Goal: Information Seeking & Learning: Learn about a topic

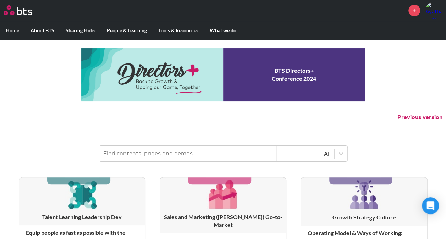
click at [153, 156] on input "text" at bounding box center [188, 154] width 178 height 16
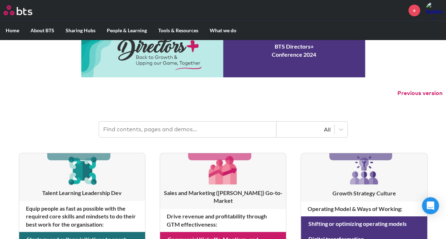
scroll to position [36, 0]
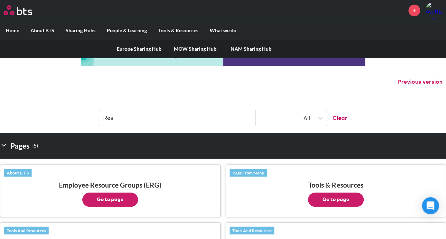
type input "Res"
click at [196, 49] on link "MOW Sharing Hub" at bounding box center [195, 49] width 56 height 18
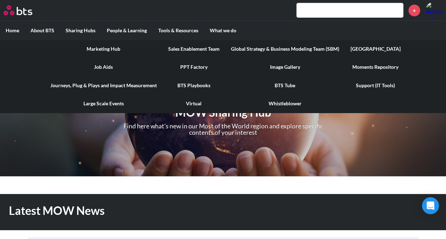
click at [189, 62] on link "PPT Factory" at bounding box center [194, 67] width 63 height 18
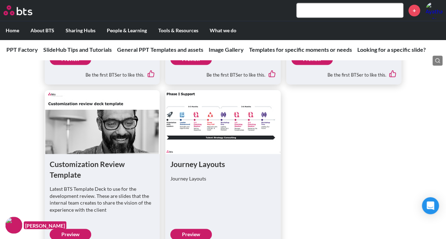
scroll to position [1669, 0]
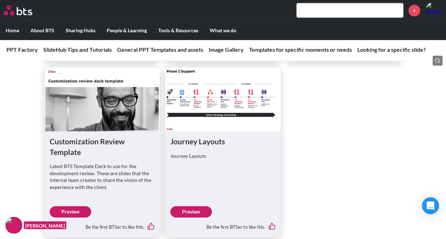
click at [196, 206] on link "Preview" at bounding box center [191, 211] width 42 height 11
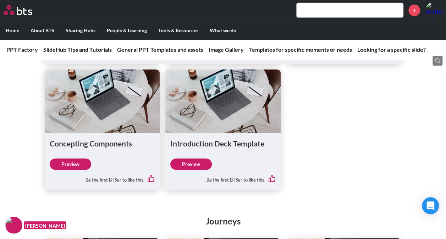
scroll to position [2486, 0]
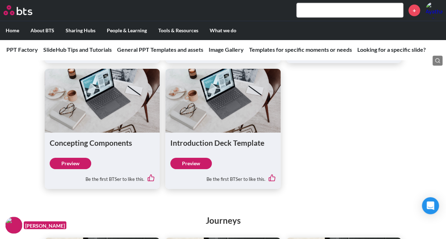
click at [195, 158] on link "Preview" at bounding box center [191, 163] width 42 height 11
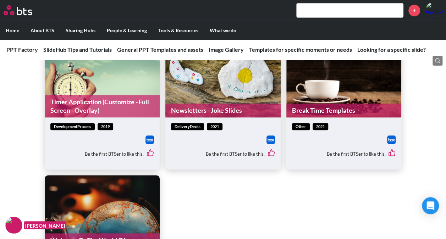
scroll to position [2806, 0]
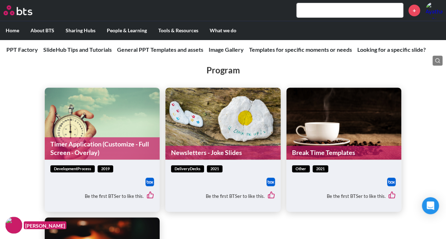
click at [345, 11] on input "text" at bounding box center [350, 10] width 107 height 14
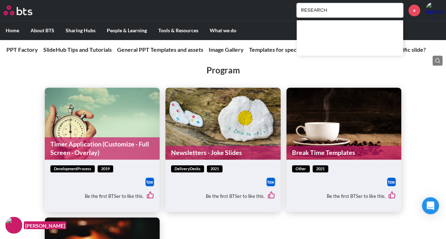
type input "RESEARCH"
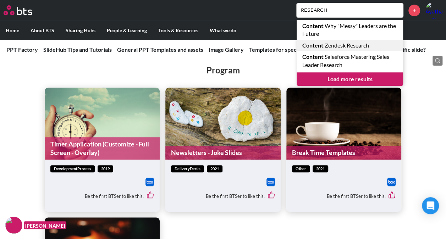
click at [343, 40] on link "Content : Zendesk Research" at bounding box center [350, 45] width 107 height 11
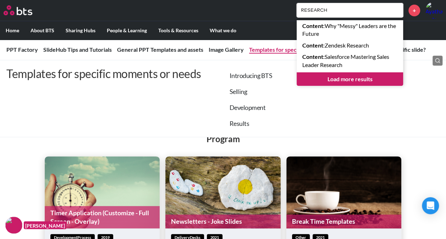
scroll to position [2735, 0]
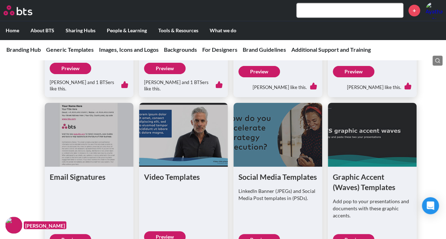
scroll to position [284, 0]
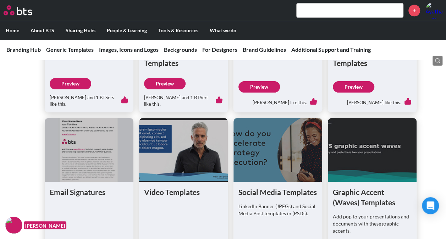
click at [277, 165] on figure at bounding box center [278, 150] width 89 height 64
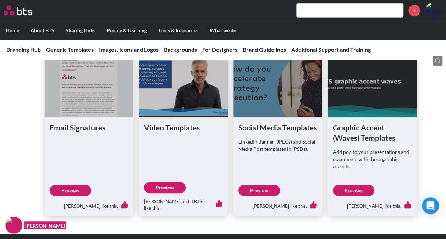
scroll to position [426, 0]
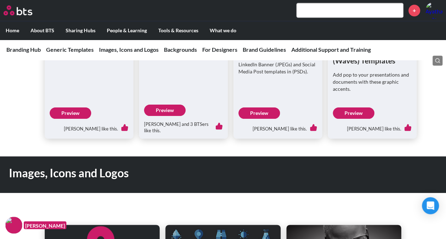
click at [272, 113] on link "Preview" at bounding box center [260, 113] width 42 height 11
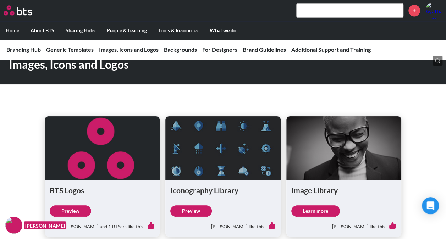
scroll to position [533, 0]
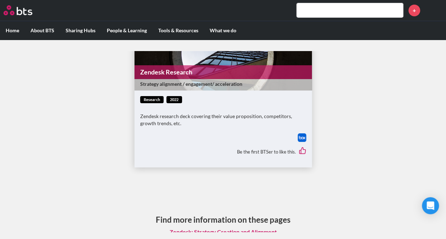
scroll to position [48, 0]
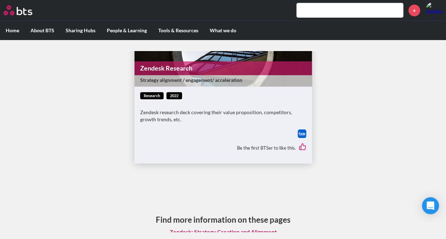
click at [170, 67] on link "Zendesk Research" at bounding box center [224, 68] width 178 height 14
click at [329, 11] on input "text" at bounding box center [350, 10] width 107 height 14
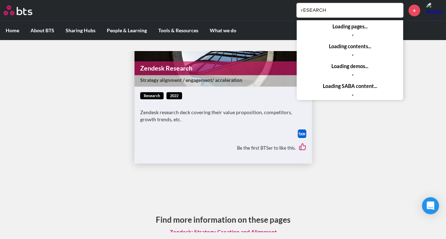
type input "rESEARCH"
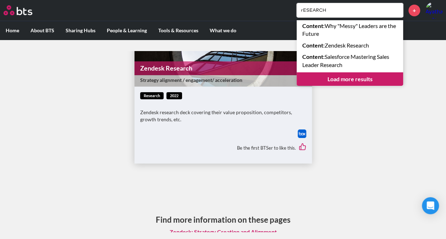
click at [359, 76] on link "Load more results" at bounding box center [350, 78] width 107 height 13
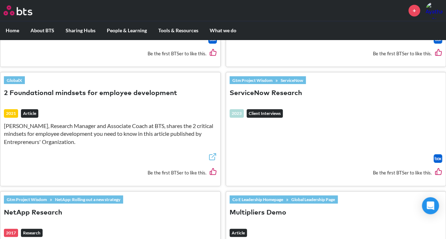
scroll to position [497, 0]
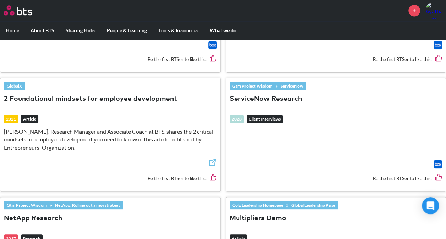
drag, startPoint x: 274, startPoint y: 101, endPoint x: 270, endPoint y: 101, distance: 4.3
click at [270, 101] on button "ServiceNow Research" at bounding box center [266, 99] width 72 height 10
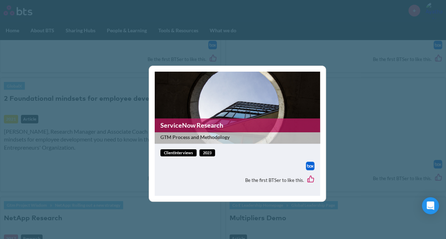
click at [201, 129] on link "ServiceNow Research" at bounding box center [238, 126] width 166 height 14
click at [353, 142] on div "ServiceNow Research GTM Process and Methodology clientInterviews 2023 Be the fi…" at bounding box center [223, 119] width 446 height 239
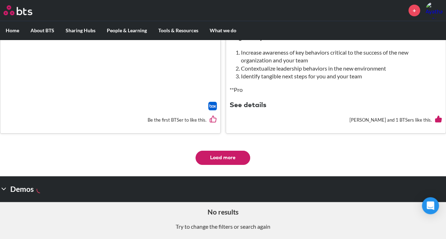
scroll to position [1380, 0]
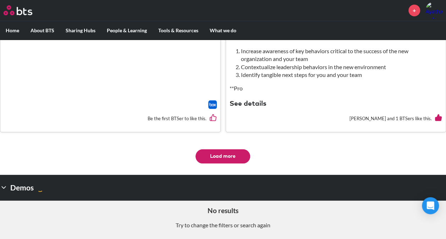
click at [204, 161] on button "Load more" at bounding box center [223, 157] width 55 height 14
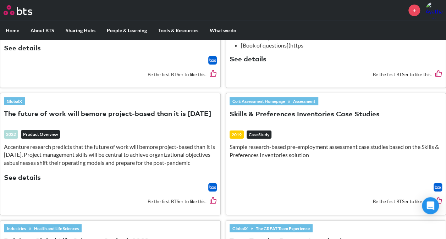
scroll to position [2268, 0]
